Goal: Navigation & Orientation: Find specific page/section

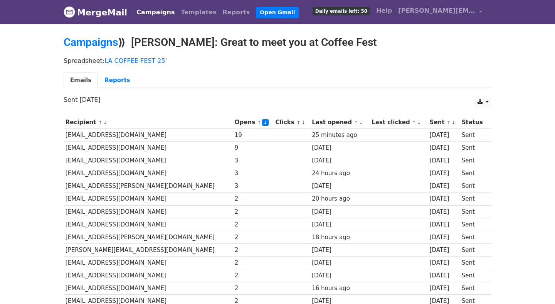
scroll to position [3, 0]
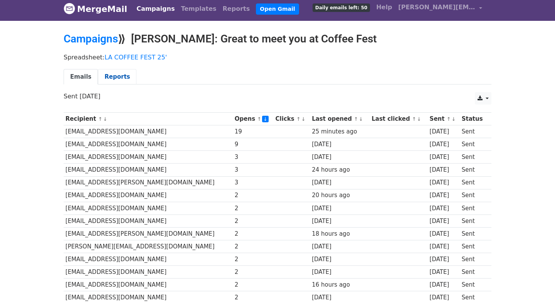
click at [112, 77] on link "Reports" at bounding box center [117, 77] width 39 height 16
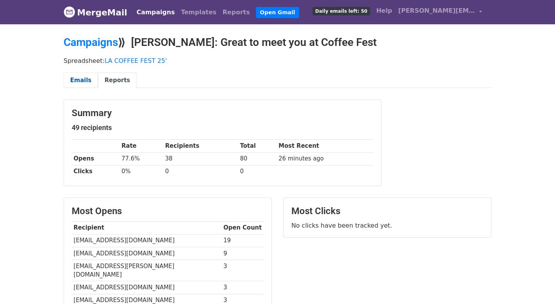
click at [84, 84] on link "Emails" at bounding box center [81, 80] width 34 height 16
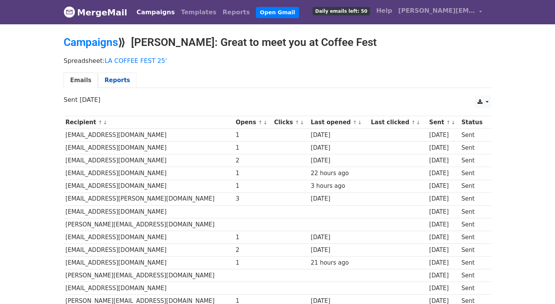
click at [112, 82] on link "Reports" at bounding box center [117, 80] width 39 height 16
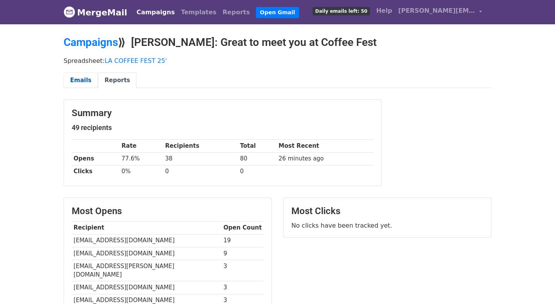
click at [77, 81] on link "Emails" at bounding box center [81, 80] width 34 height 16
